Goal: Check status: Check status

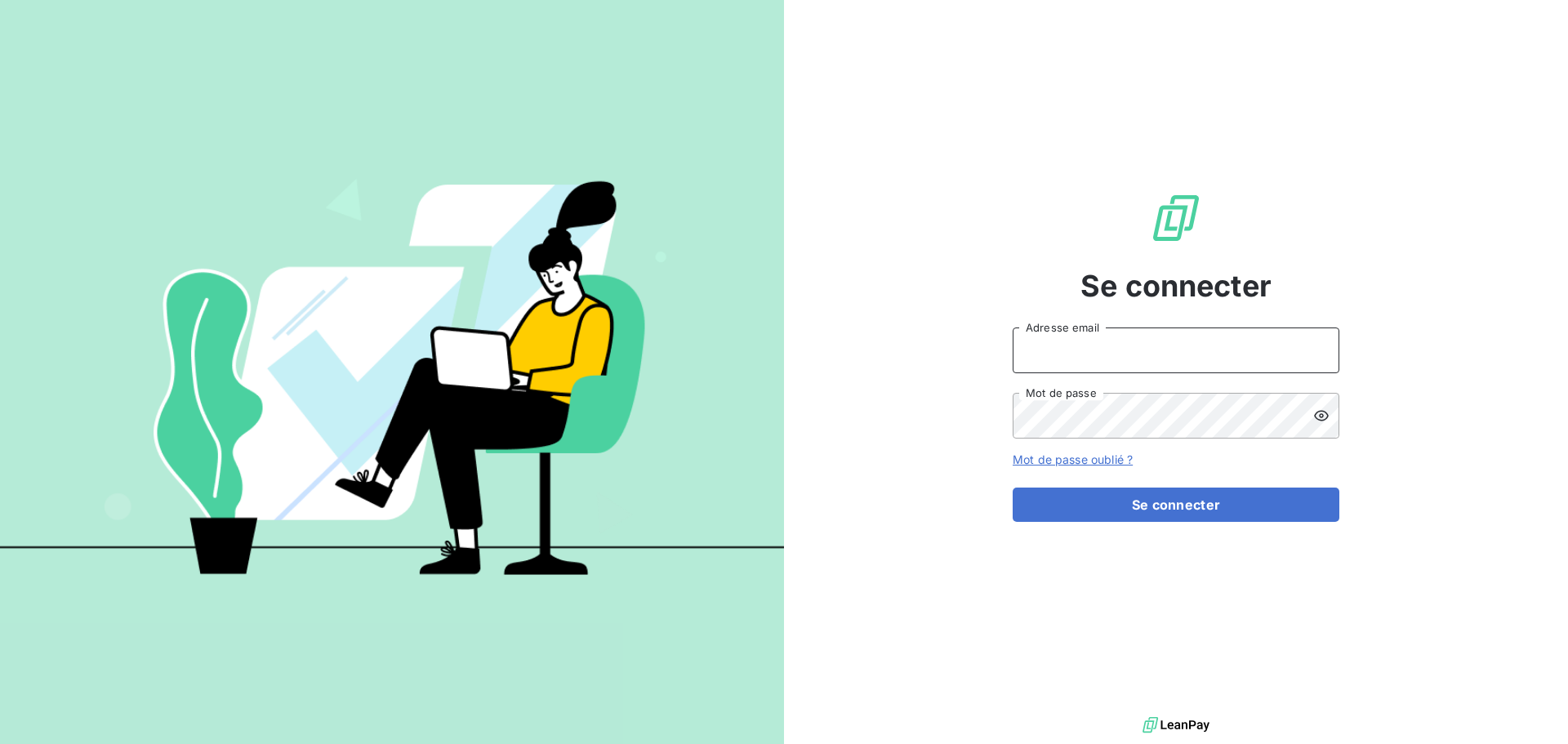
type input "[PERSON_NAME][EMAIL_ADDRESS][DOMAIN_NAME]"
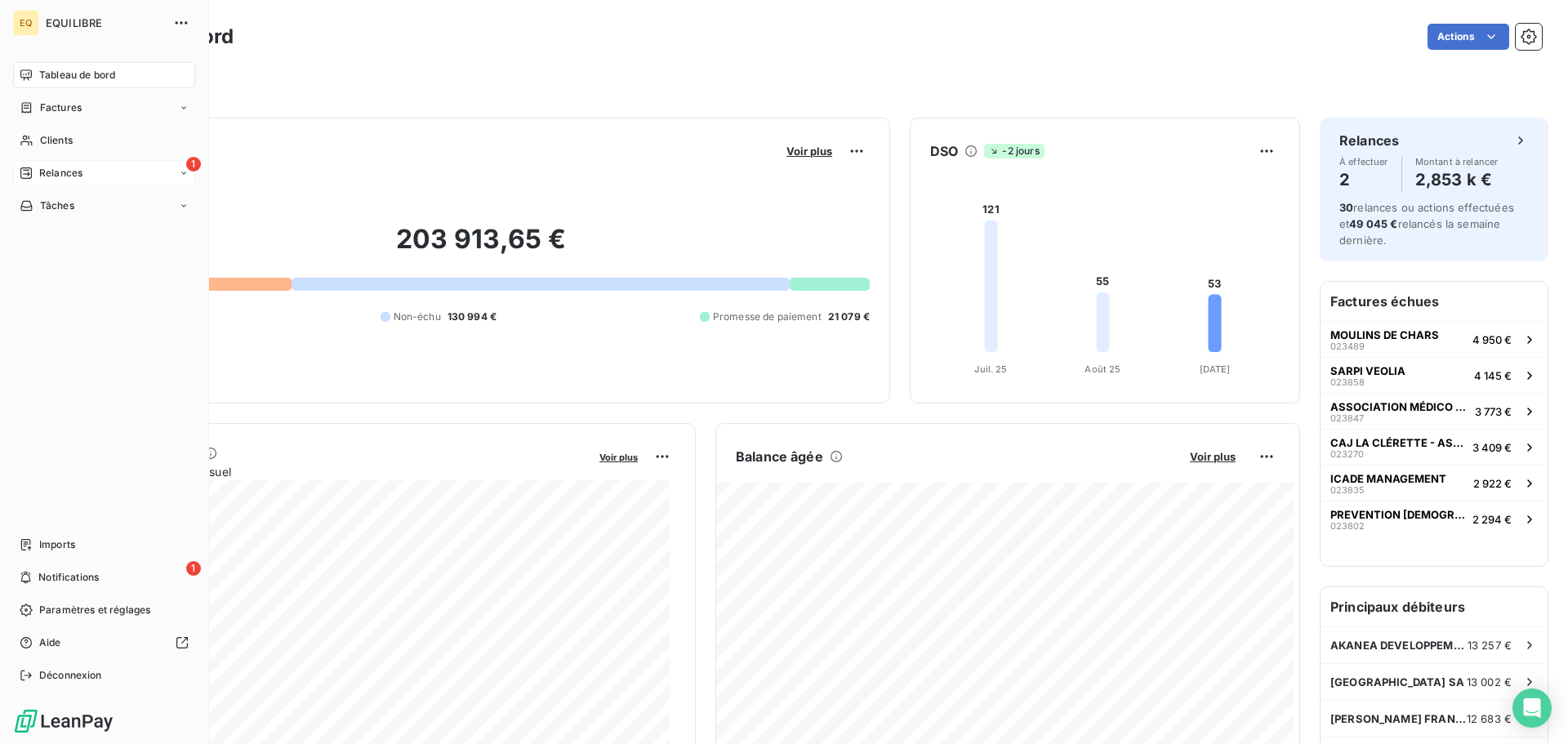
click at [98, 169] on div "1 Relances" at bounding box center [104, 173] width 182 height 26
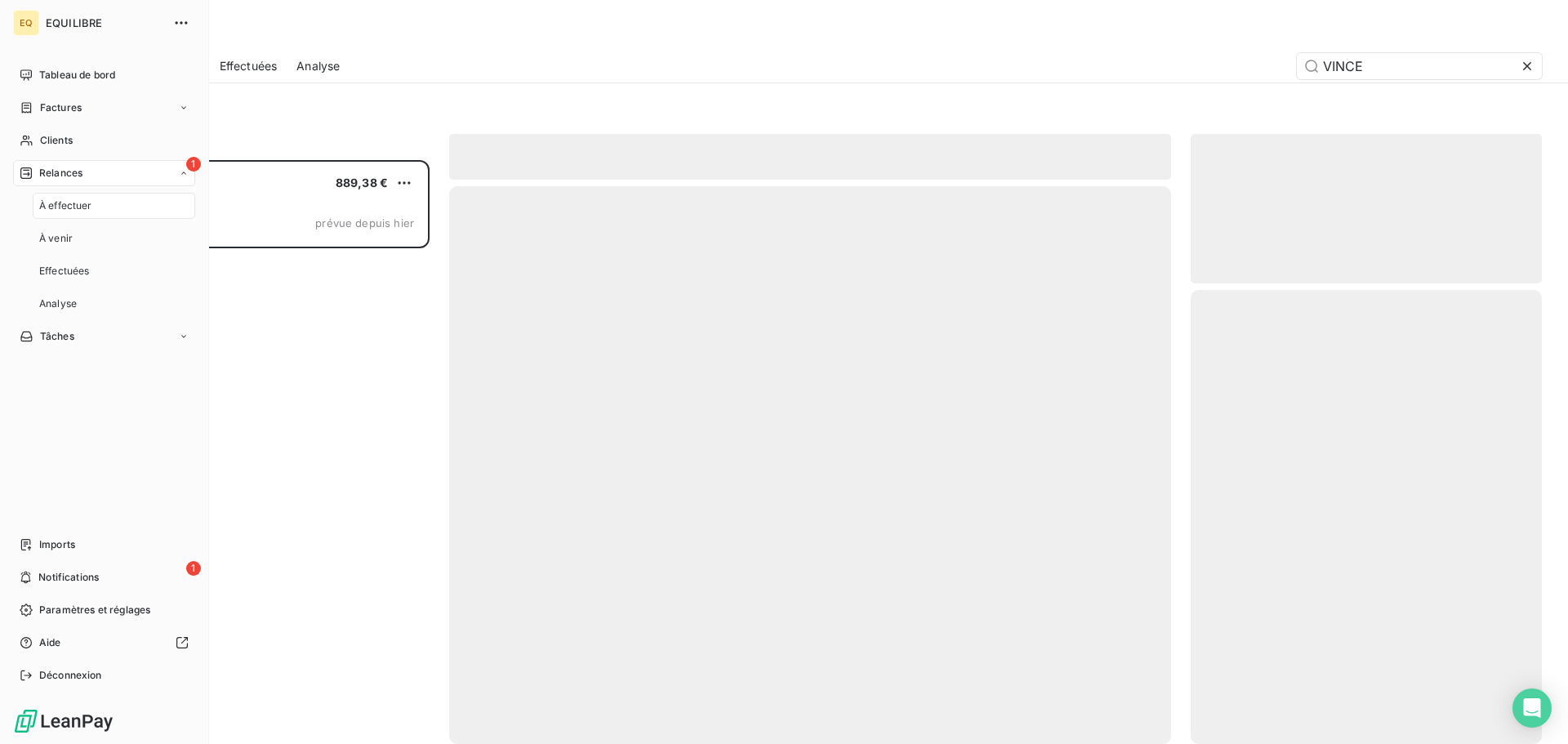
scroll to position [572, 339]
